Goal: Book appointment/travel/reservation

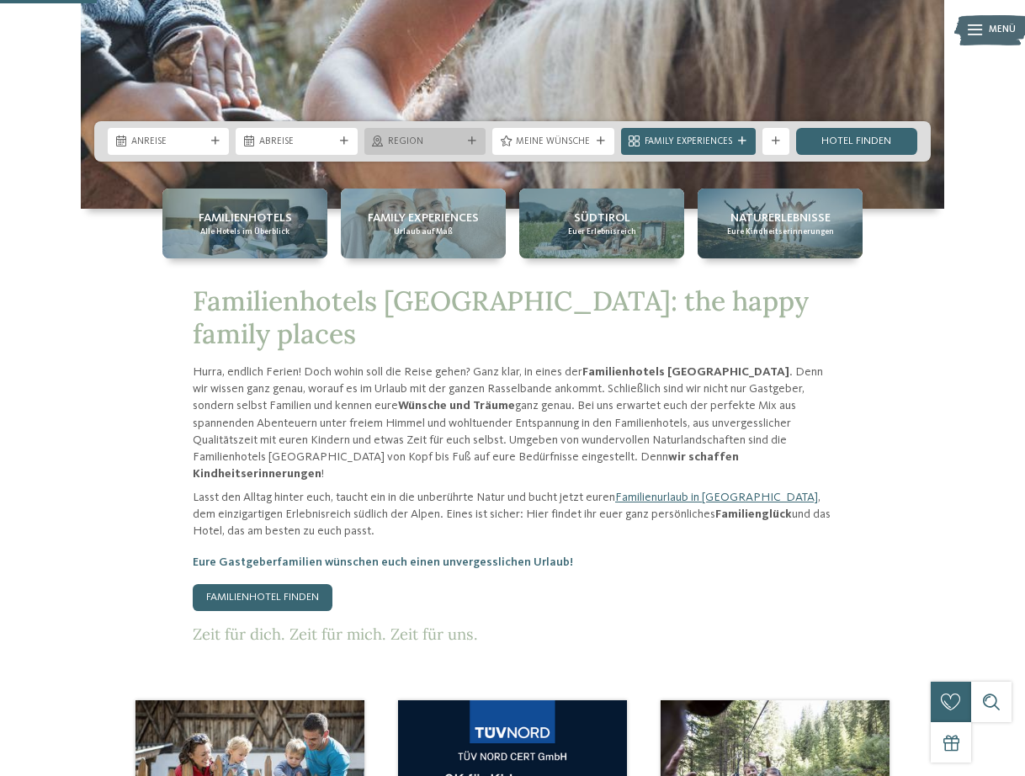
click at [448, 141] on span "Region" at bounding box center [425, 141] width 74 height 13
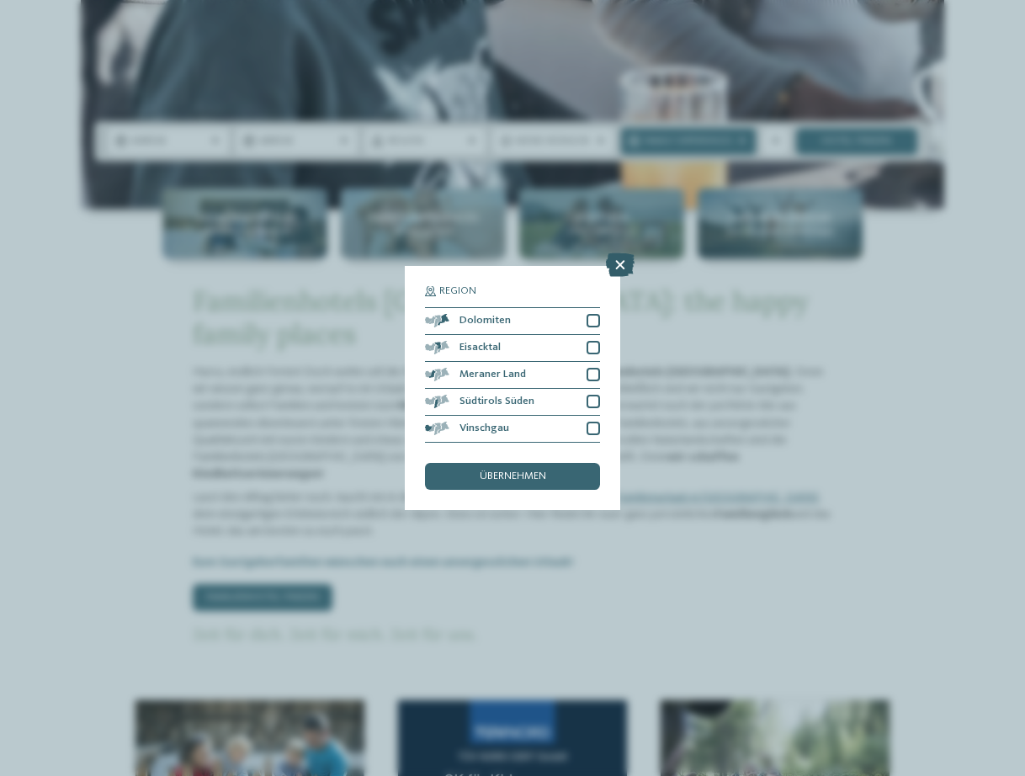
click at [620, 260] on icon at bounding box center [620, 265] width 29 height 24
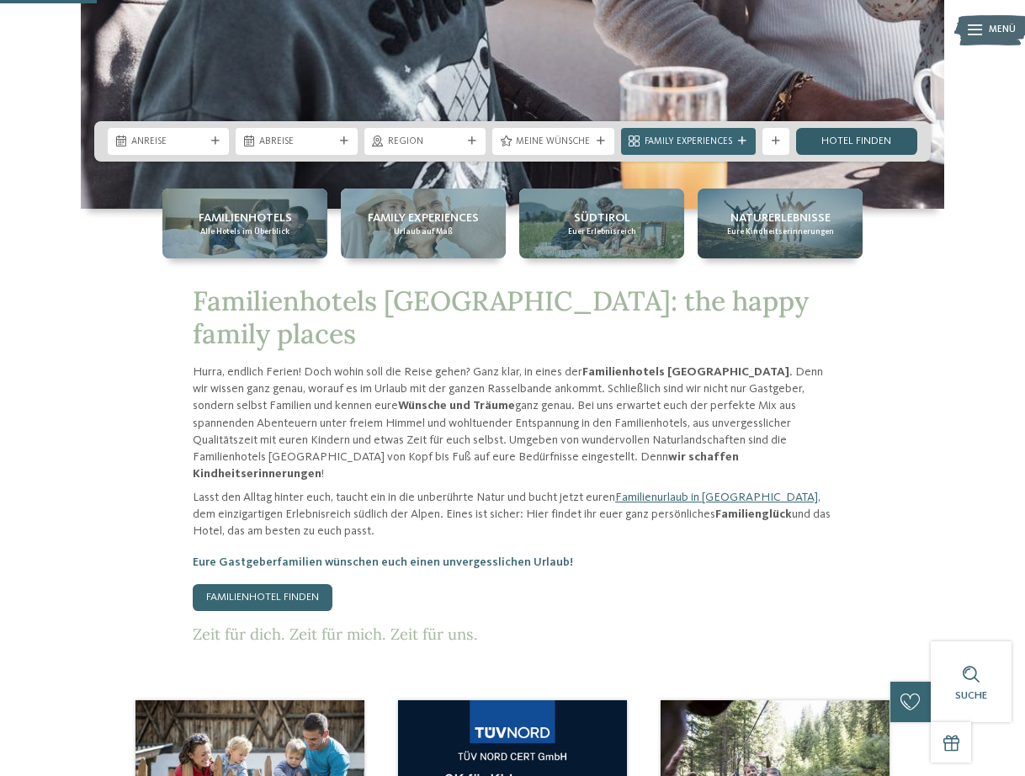
click at [848, 144] on link "Hotel finden" at bounding box center [856, 141] width 121 height 27
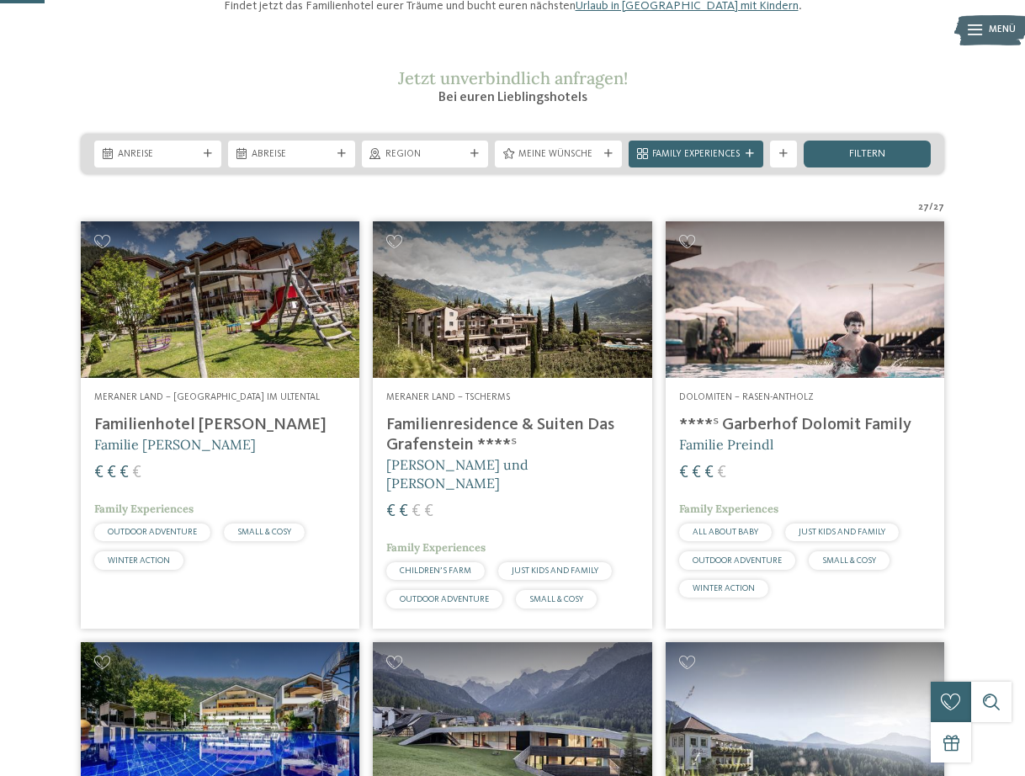
scroll to position [181, 0]
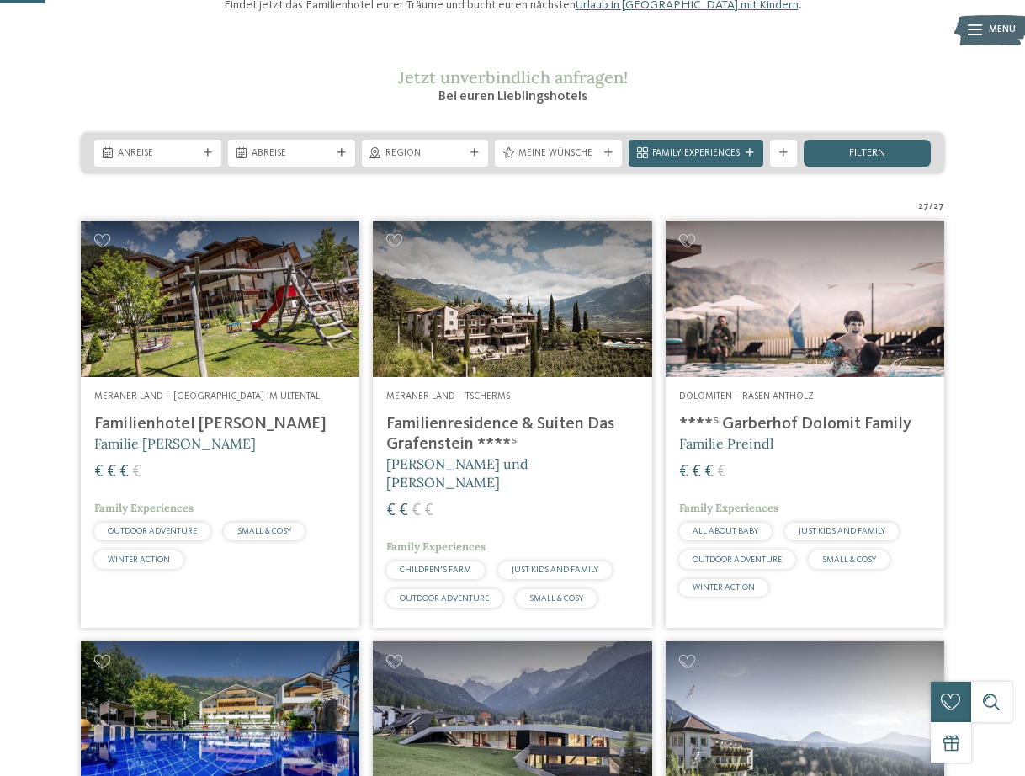
click at [685, 401] on span "Dolomiten – Rasen-Antholz" at bounding box center [746, 396] width 135 height 10
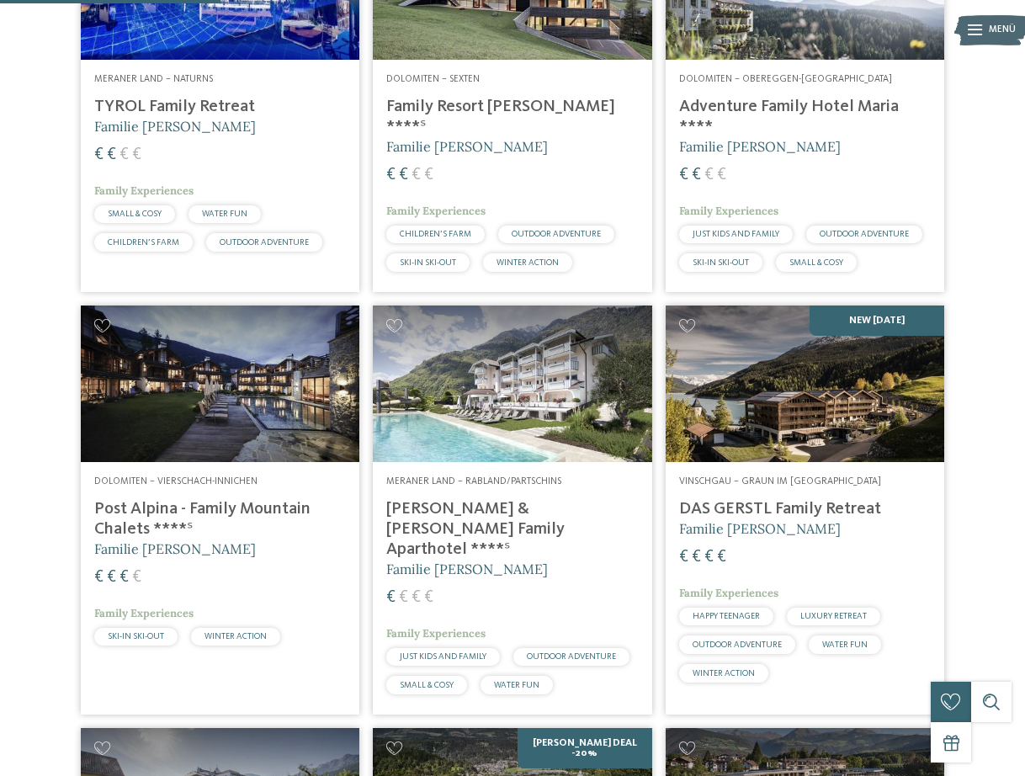
scroll to position [921, 0]
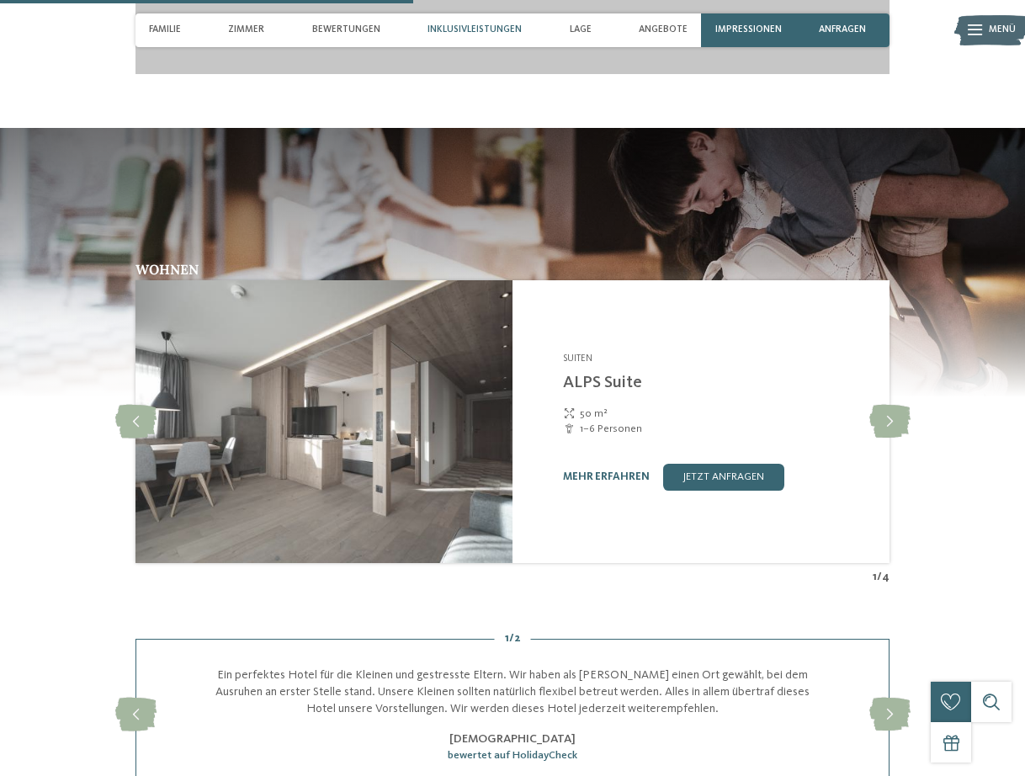
scroll to position [2243, 0]
